Goal: Transaction & Acquisition: Purchase product/service

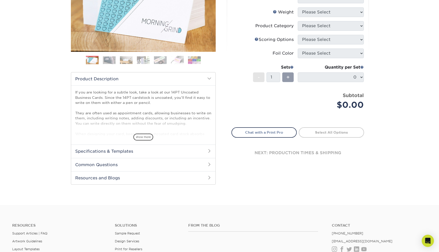
scroll to position [25, 0]
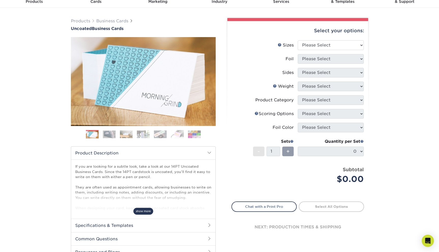
click at [143, 210] on span "show more" at bounding box center [143, 211] width 20 height 7
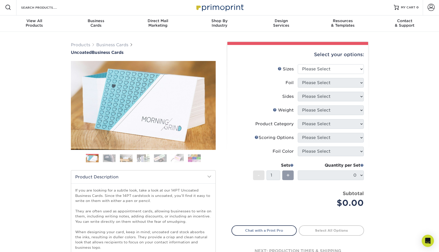
scroll to position [0, 0]
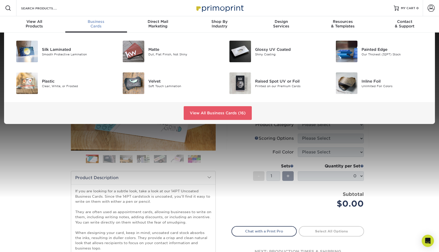
click at [98, 22] on span "Business" at bounding box center [96, 21] width 62 height 5
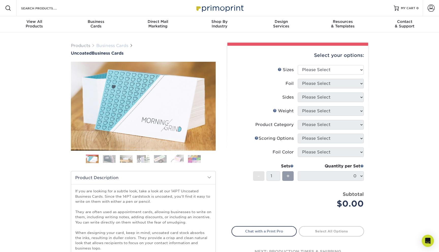
click at [108, 44] on link "Business Cards" at bounding box center [112, 45] width 32 height 5
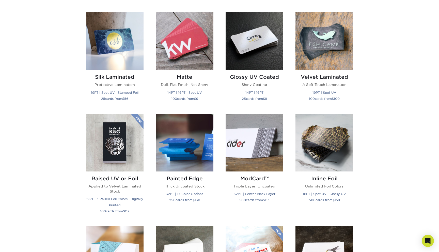
scroll to position [237, 0]
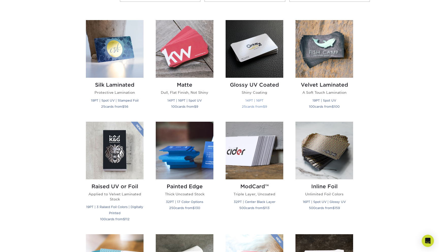
click at [235, 64] on img at bounding box center [254, 49] width 58 height 58
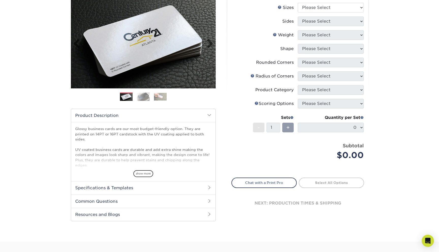
scroll to position [66, 0]
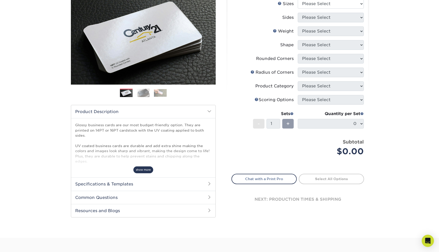
click at [142, 168] on span "show more" at bounding box center [143, 169] width 20 height 7
